Goal: Task Accomplishment & Management: Manage account settings

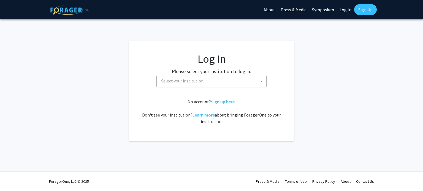
click at [172, 84] on span "Select your institution" at bounding box center [212, 80] width 107 height 11
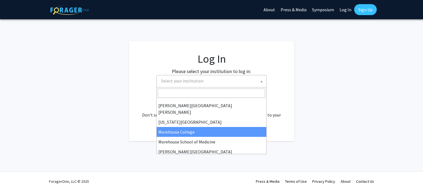
scroll to position [193, 0]
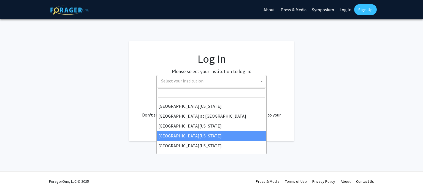
drag, startPoint x: 176, startPoint y: 135, endPoint x: 186, endPoint y: 132, distance: 10.0
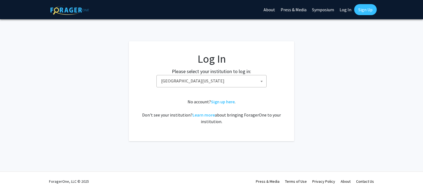
select select "31"
